Goal: Navigation & Orientation: Find specific page/section

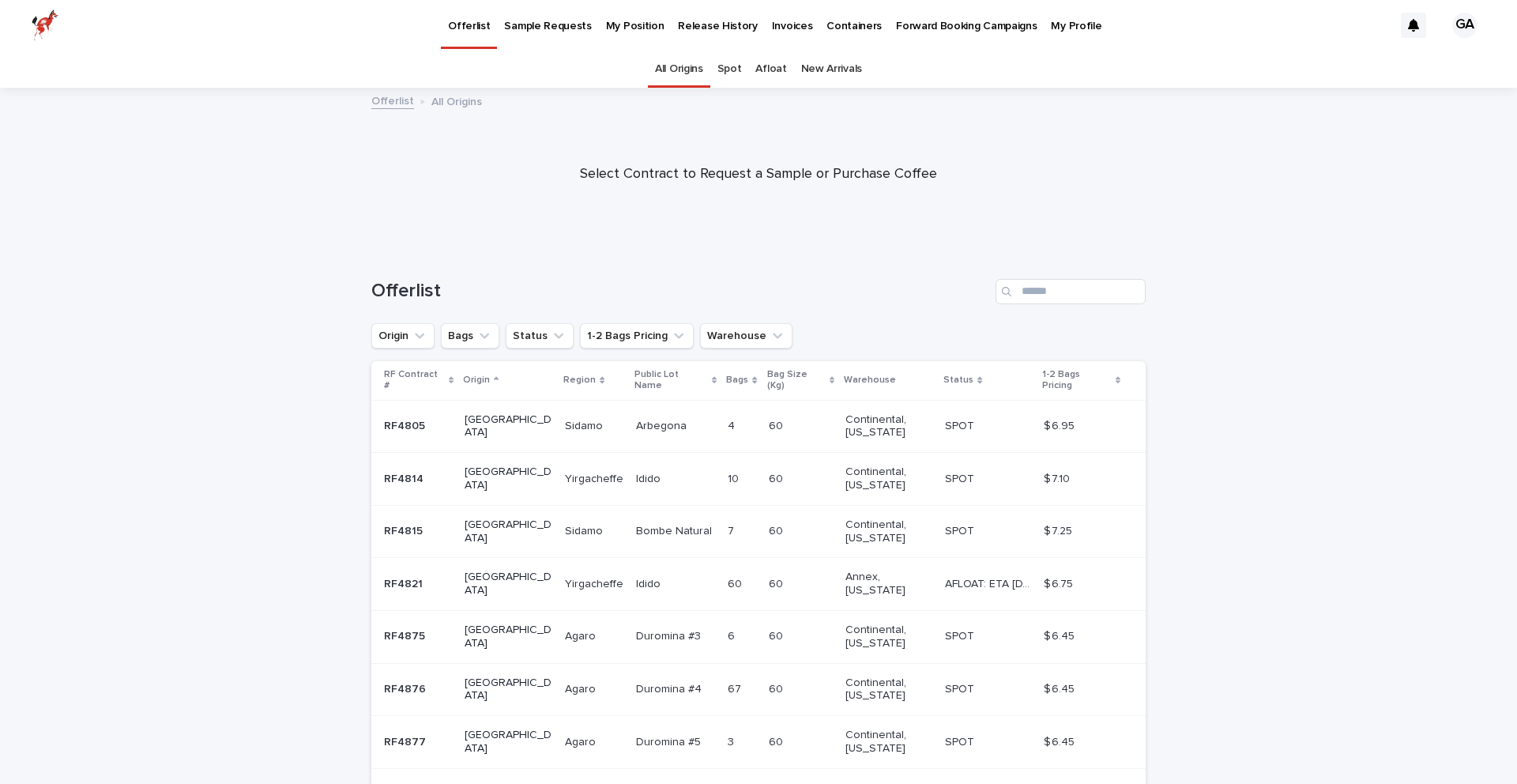
click at [1355, 146] on div at bounding box center [758, 168] width 1517 height 158
click at [1205, 174] on div "Select Contract to Request a Sample or Purchase Coffee" at bounding box center [758, 174] width 1517 height 46
drag, startPoint x: 1241, startPoint y: 214, endPoint x: 1256, endPoint y: 212, distance: 15.1
click at [1242, 215] on div at bounding box center [758, 168] width 1517 height 158
click at [1175, 183] on div "Select Contract to Request a Sample or Purchase Coffee" at bounding box center [758, 174] width 1517 height 46
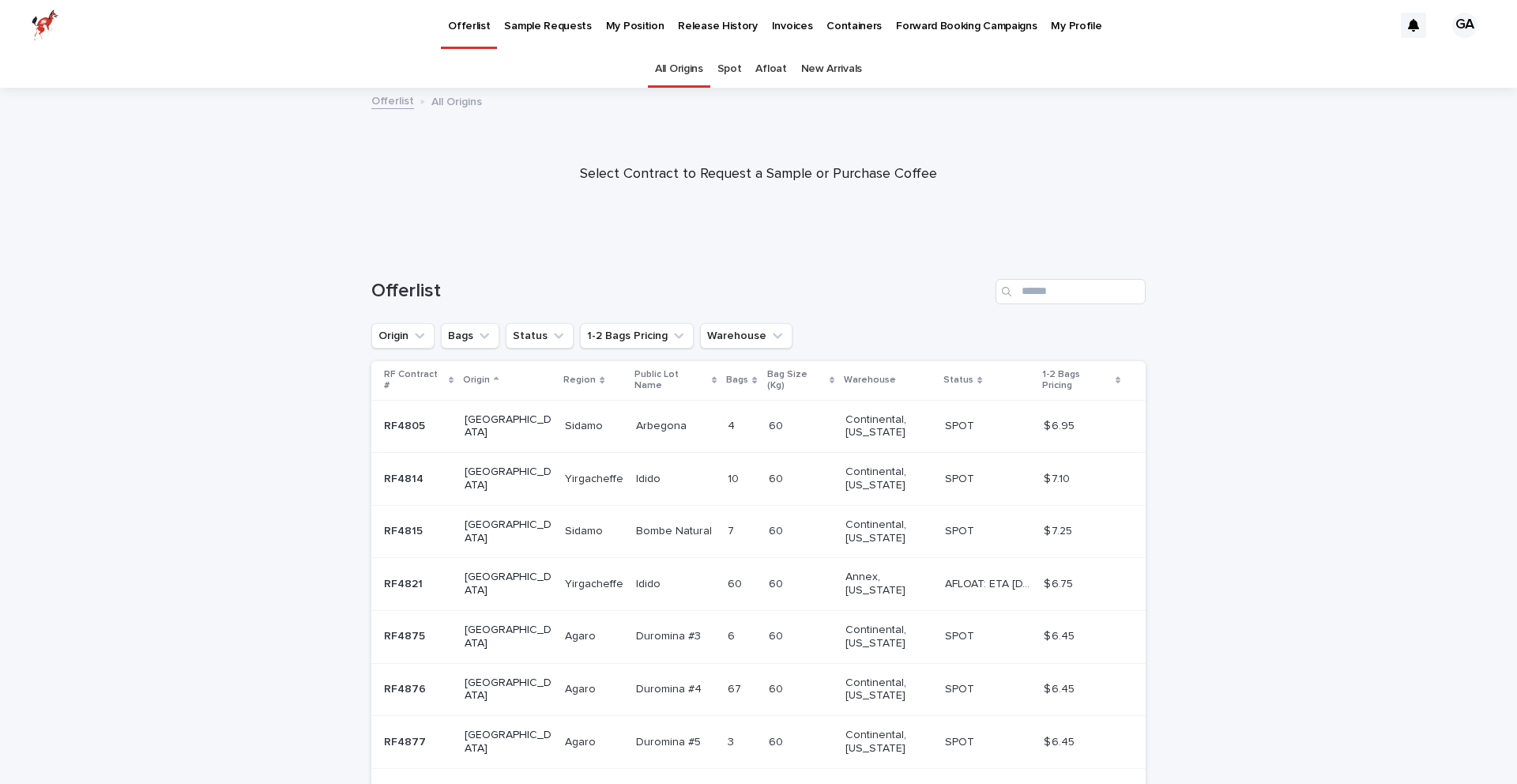
drag, startPoint x: 1218, startPoint y: 212, endPoint x: 1242, endPoint y: 199, distance: 27.3
click at [1220, 212] on div at bounding box center [758, 168] width 1517 height 158
drag, startPoint x: 1210, startPoint y: 187, endPoint x: 1220, endPoint y: 197, distance: 14.1
click at [1210, 187] on div "Select Contract to Request a Sample or Purchase Coffee" at bounding box center [758, 174] width 1517 height 46
drag, startPoint x: 1185, startPoint y: 139, endPoint x: 1253, endPoint y: 198, distance: 90.0
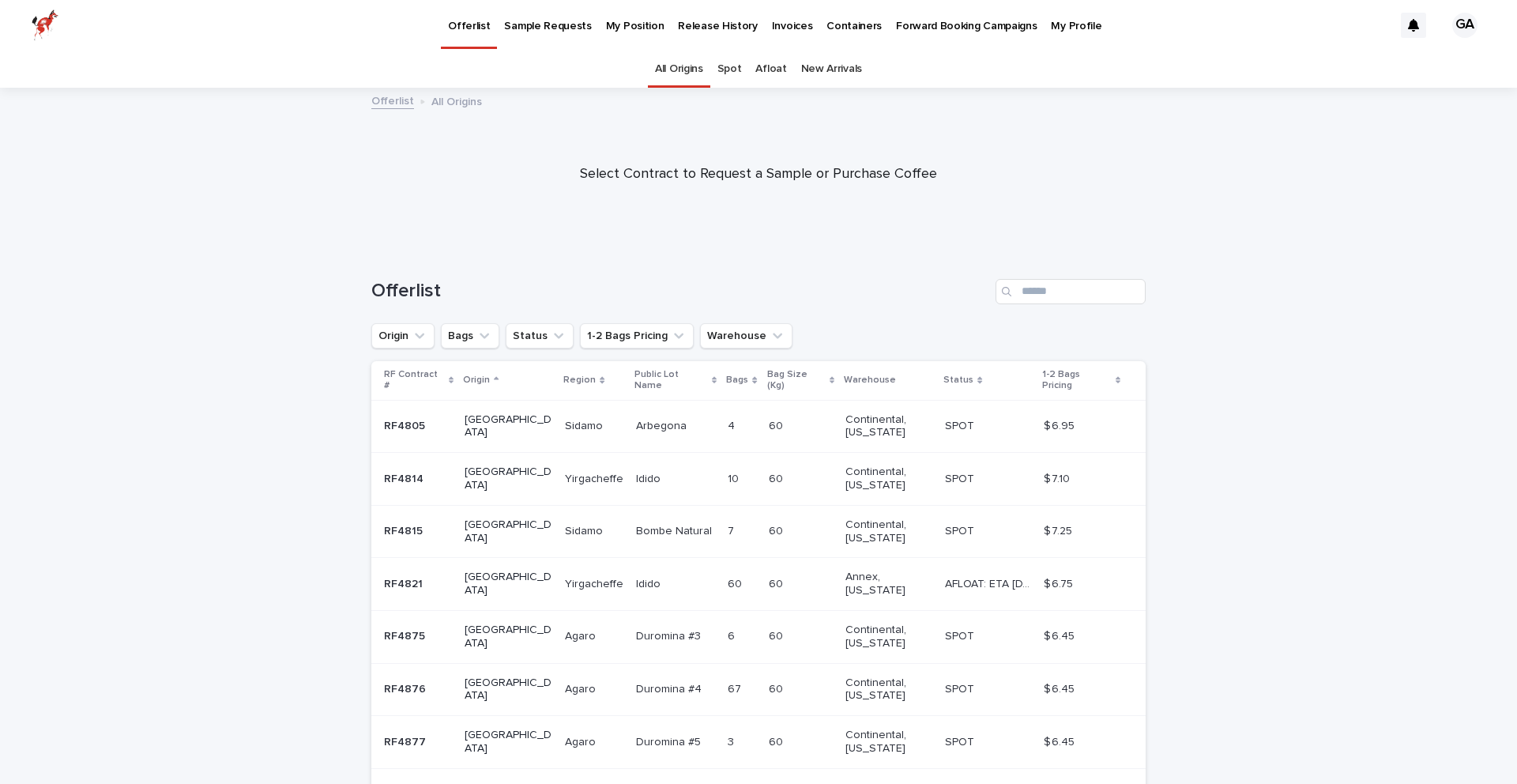
click at [1184, 139] on div at bounding box center [758, 168] width 1517 height 158
click at [1254, 198] on div at bounding box center [758, 168] width 1517 height 158
drag, startPoint x: 1255, startPoint y: 179, endPoint x: 1201, endPoint y: 169, distance: 54.9
click at [1255, 179] on div "Select Contract to Request a Sample or Purchase Coffee" at bounding box center [758, 174] width 1517 height 46
drag, startPoint x: 1183, startPoint y: 160, endPoint x: 1211, endPoint y: 200, distance: 48.8
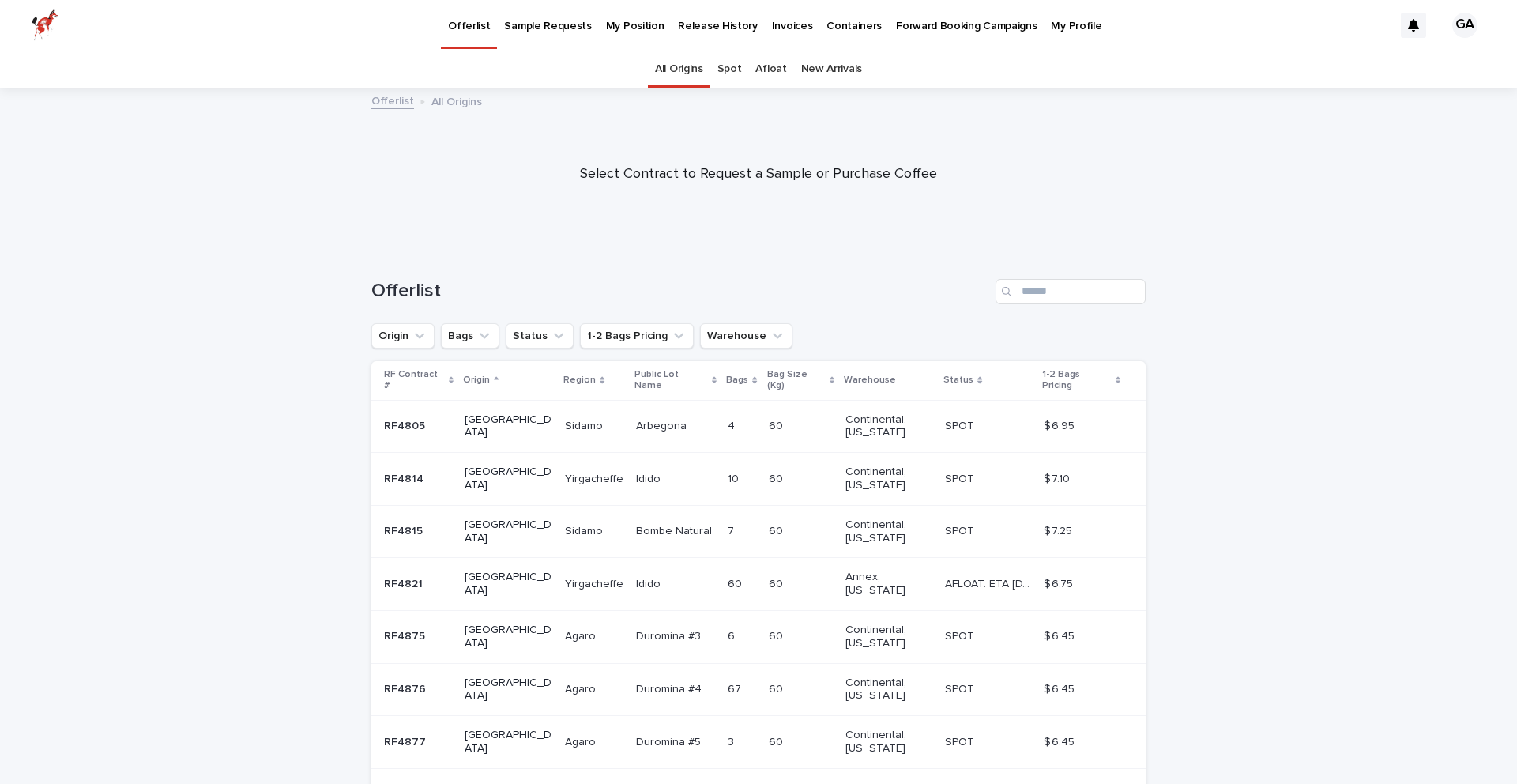
click at [1184, 162] on div "Select Contract to Request a Sample or Purchase Coffee" at bounding box center [758, 174] width 1517 height 46
click at [1254, 230] on div at bounding box center [758, 168] width 1517 height 158
click at [1231, 167] on div "Select Contract to Request a Sample or Purchase Coffee" at bounding box center [758, 174] width 1517 height 46
